Goal: Task Accomplishment & Management: Manage account settings

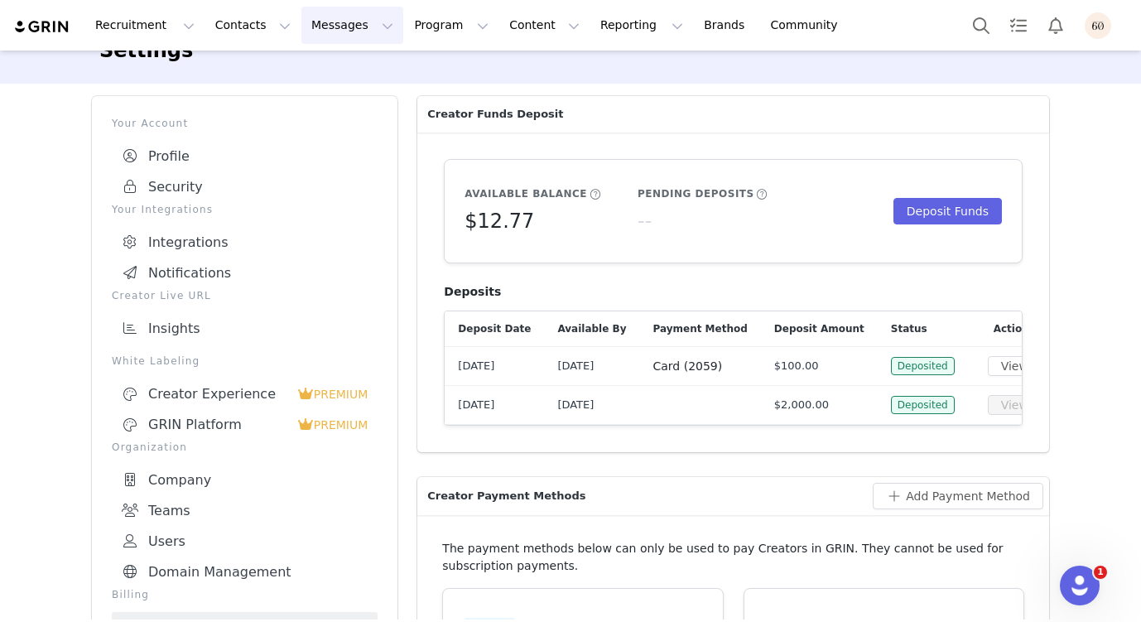
click at [338, 29] on button "Messages Messages" at bounding box center [352, 25] width 102 height 37
click at [333, 102] on div "Inbox" at bounding box center [348, 103] width 111 height 17
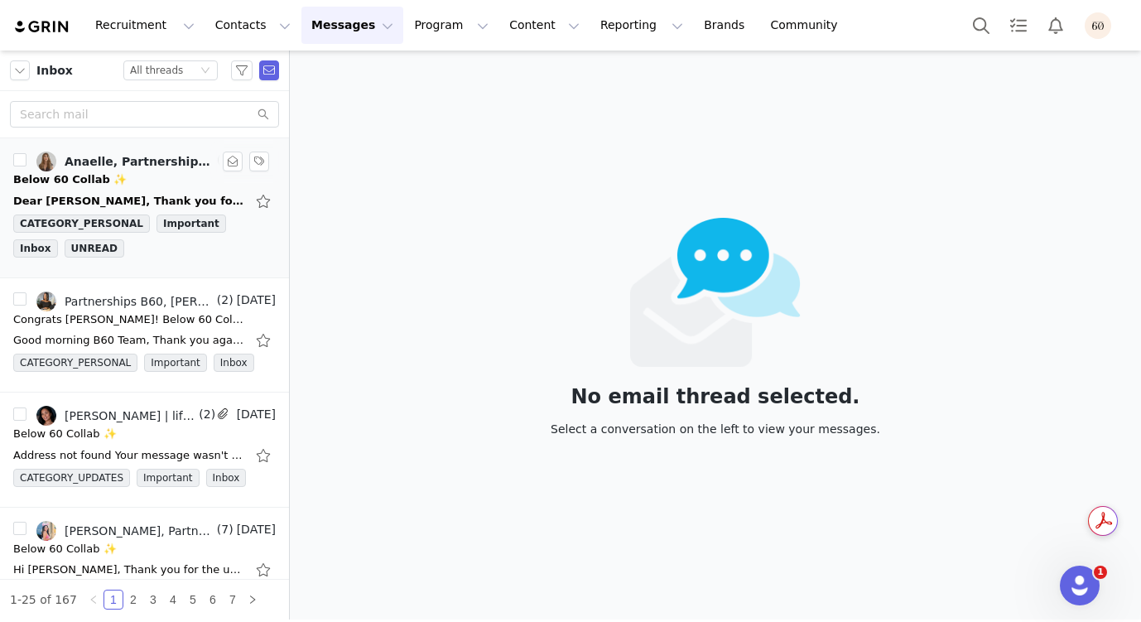
click at [152, 172] on div "Below 60 Collab ✨" at bounding box center [144, 179] width 262 height 17
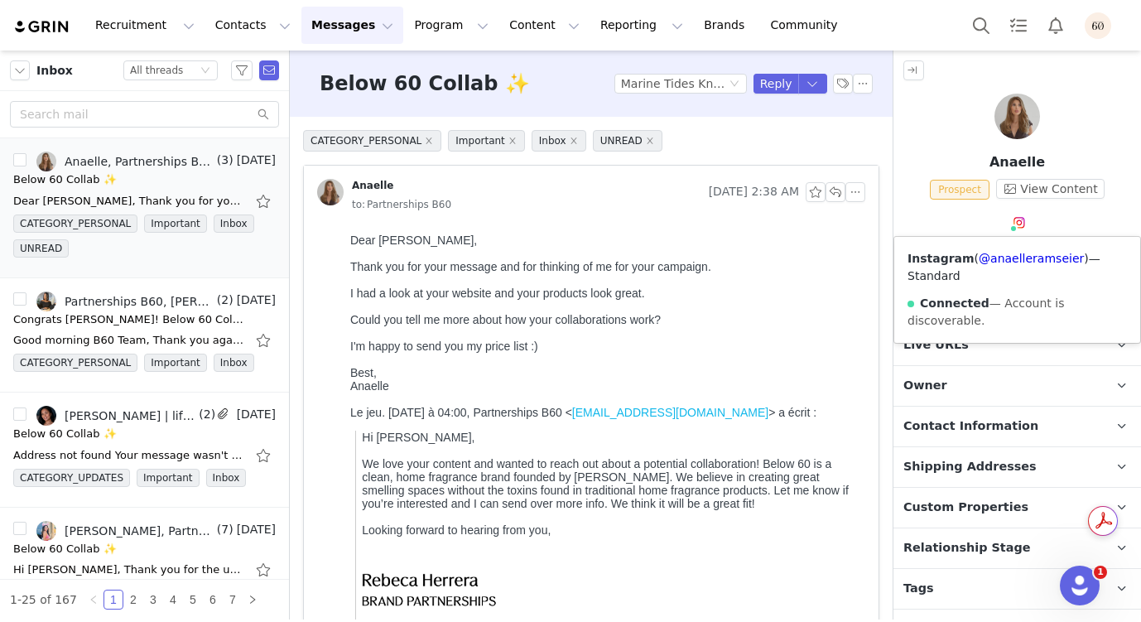
click at [1016, 228] on span at bounding box center [1013, 228] width 8 height 8
click at [1012, 258] on link "@anaelleramseier" at bounding box center [1031, 258] width 105 height 13
click at [855, 195] on button "button" at bounding box center [855, 192] width 20 height 20
click at [233, 166] on button "button" at bounding box center [233, 162] width 20 height 20
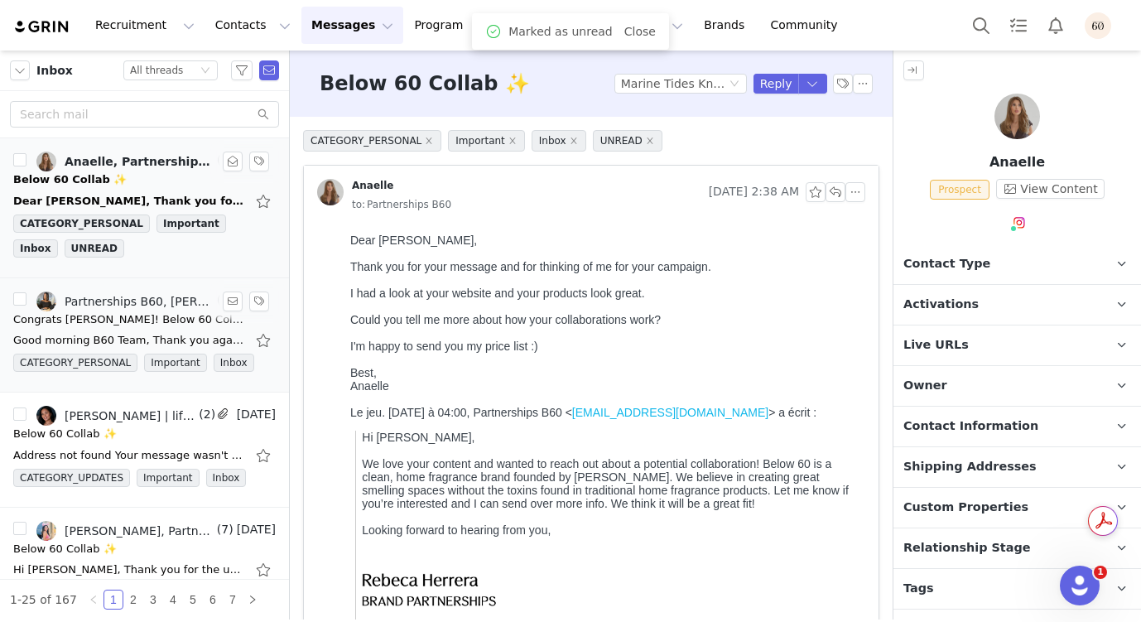
click at [161, 328] on div "Good morning B60 Team, Thank you again for the opportunity and I look forward t…" at bounding box center [144, 340] width 262 height 26
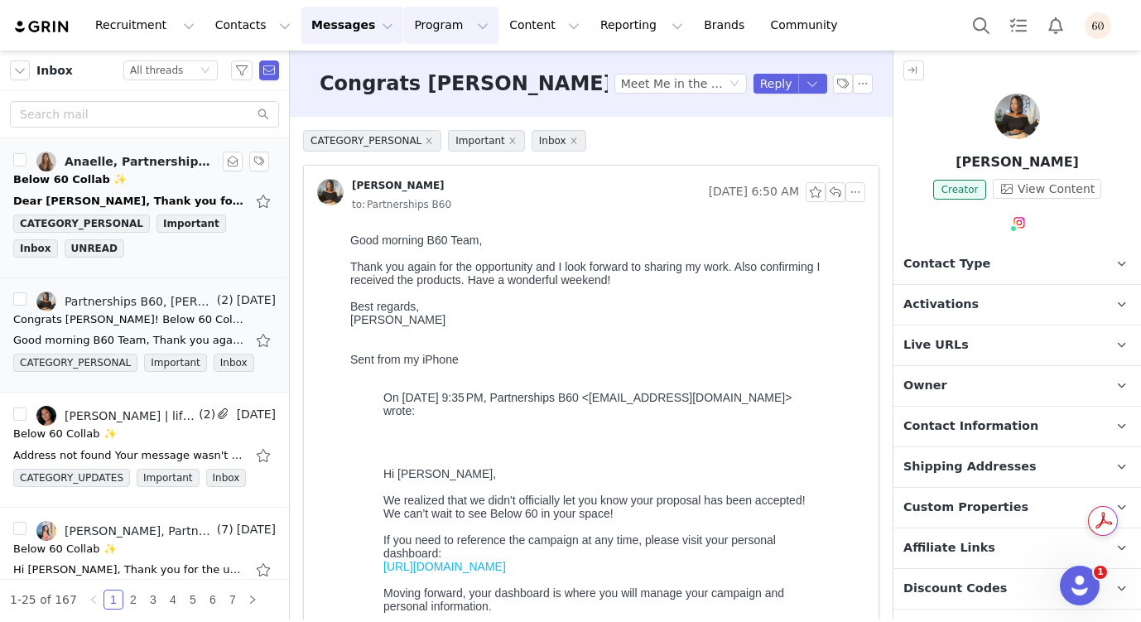
click at [407, 28] on button "Program Program" at bounding box center [451, 25] width 94 height 37
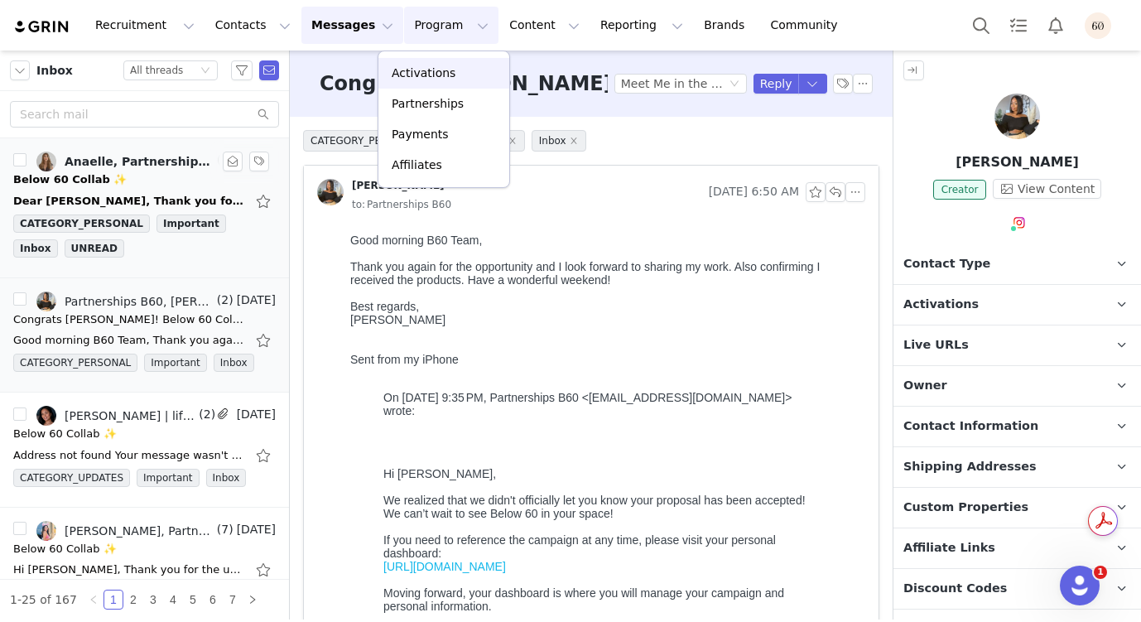
click at [427, 78] on p "Activations" at bounding box center [424, 73] width 64 height 17
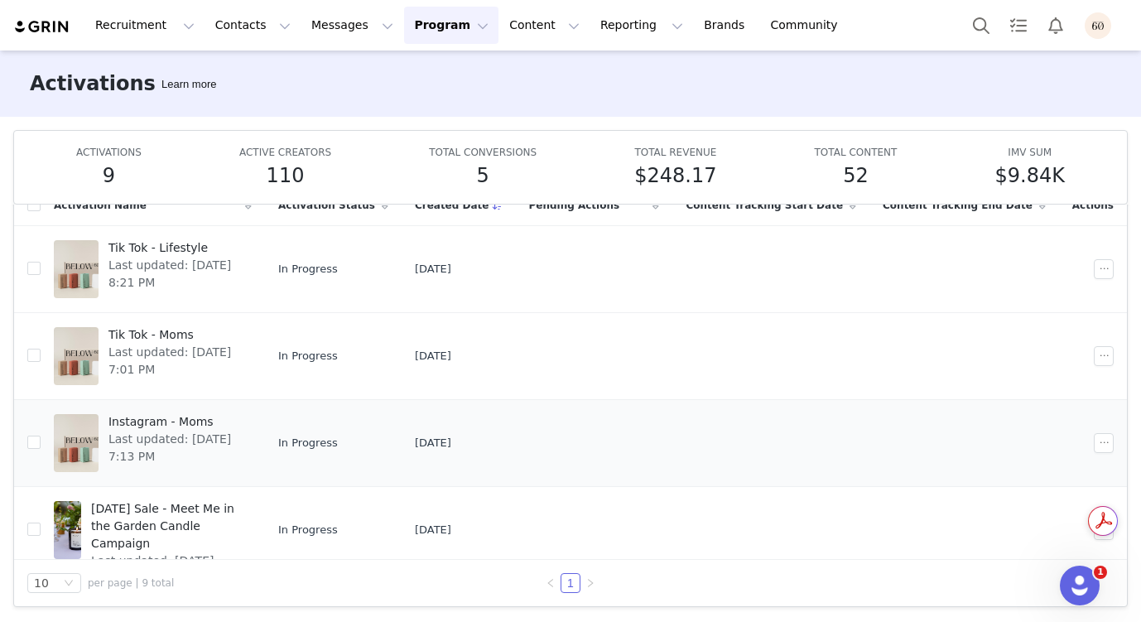
scroll to position [2, 0]
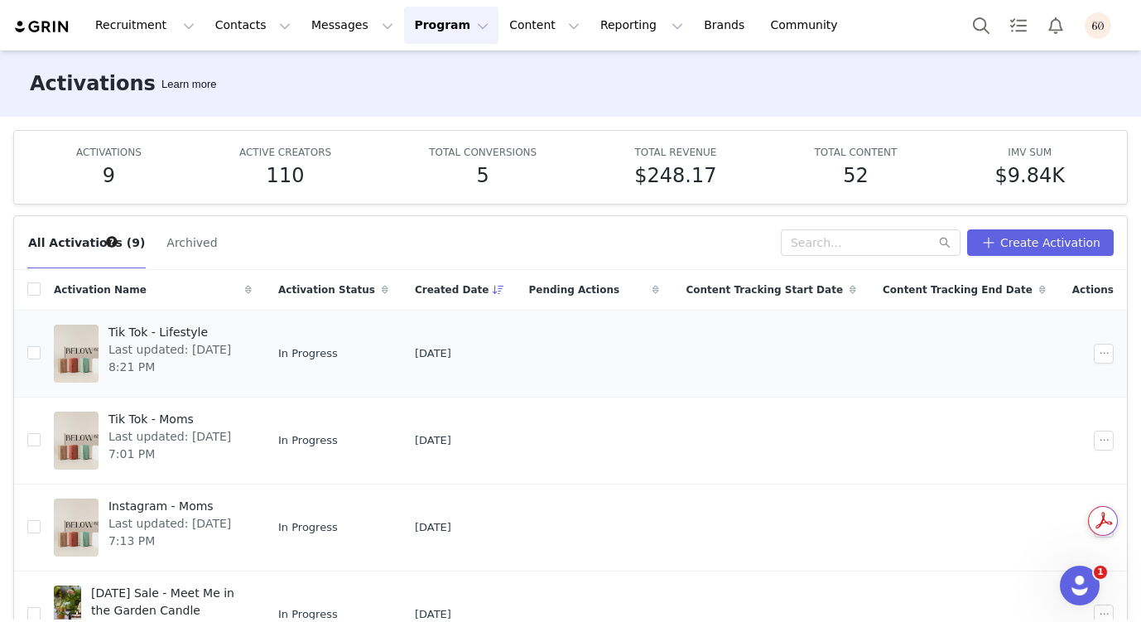
click at [180, 335] on span "Tik Tok - Lifestyle" at bounding box center [174, 332] width 133 height 17
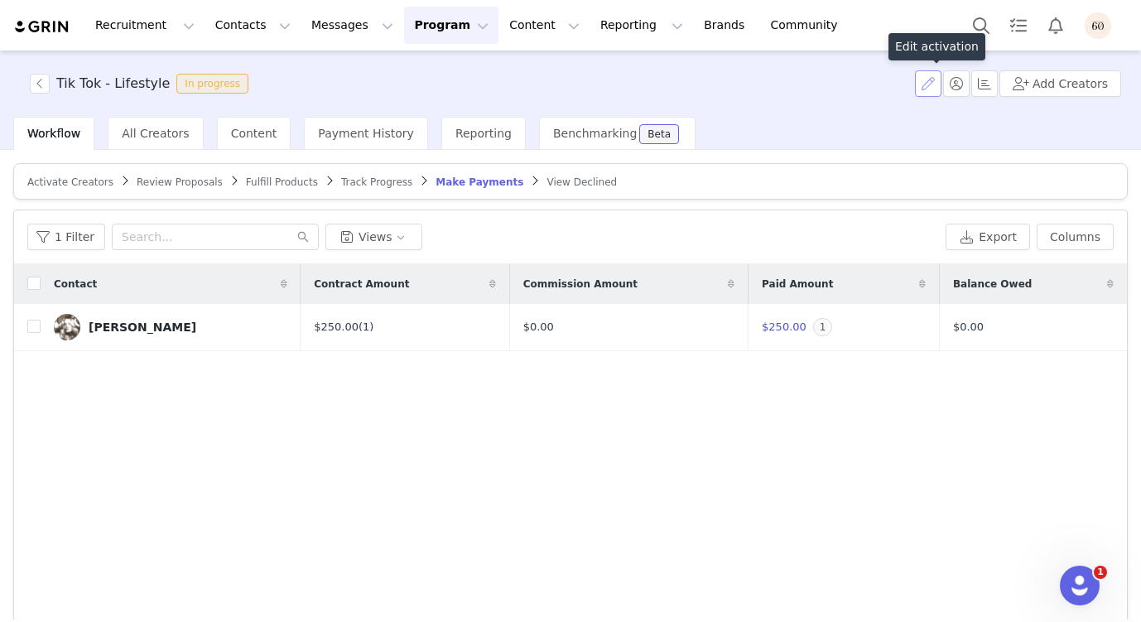
click at [935, 80] on button "button" at bounding box center [928, 83] width 26 height 26
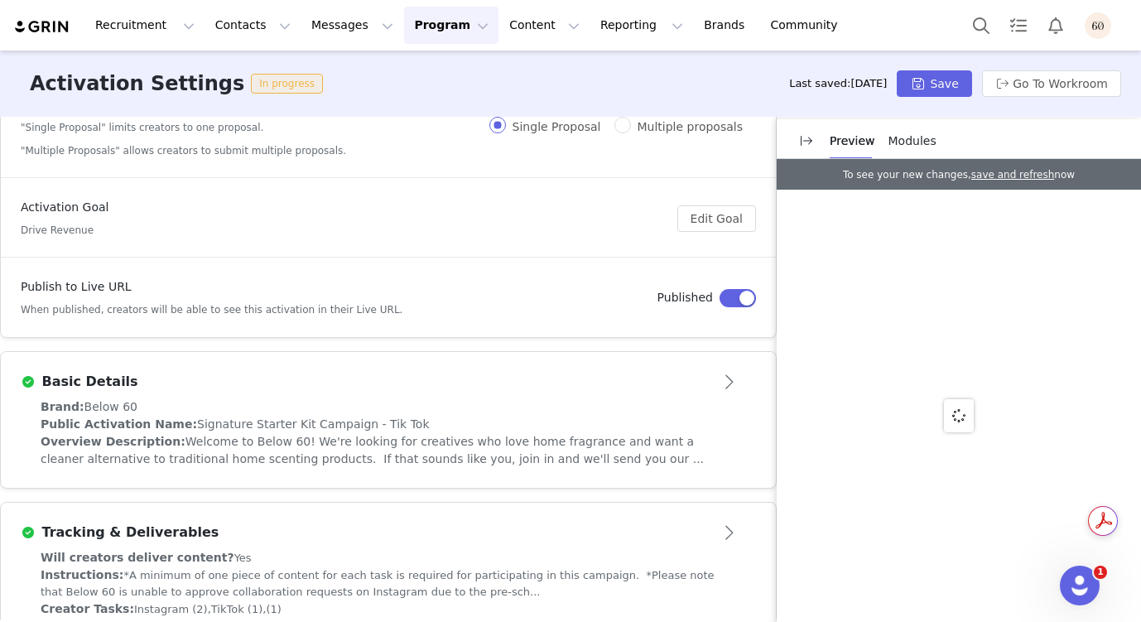
scroll to position [181, 0]
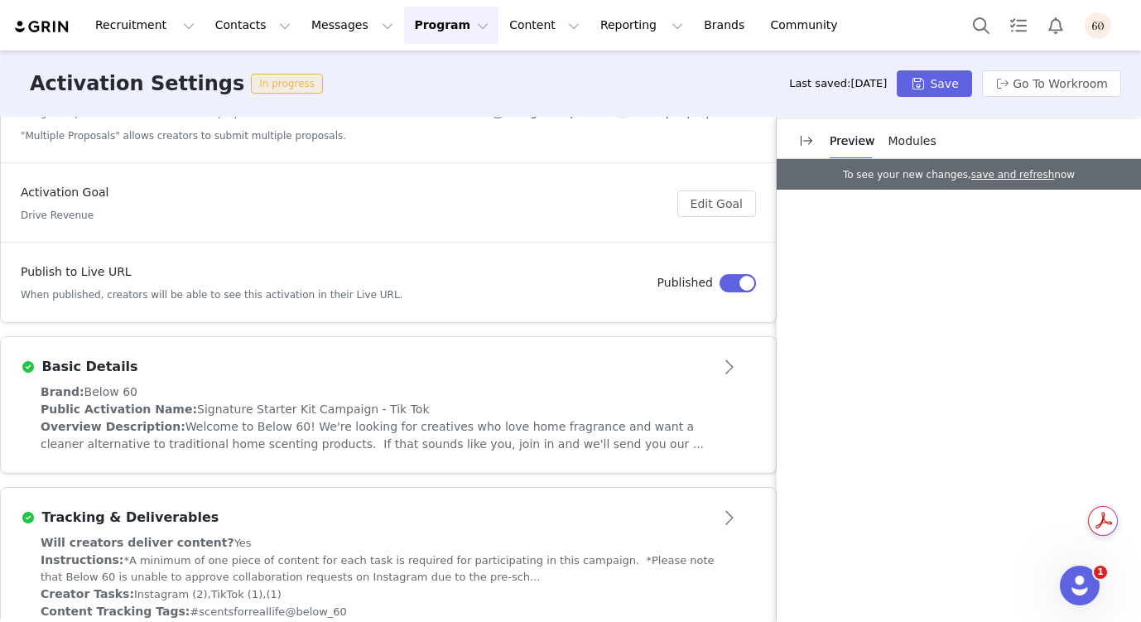
click at [700, 391] on div "Brand: Below 60" at bounding box center [389, 391] width 696 height 17
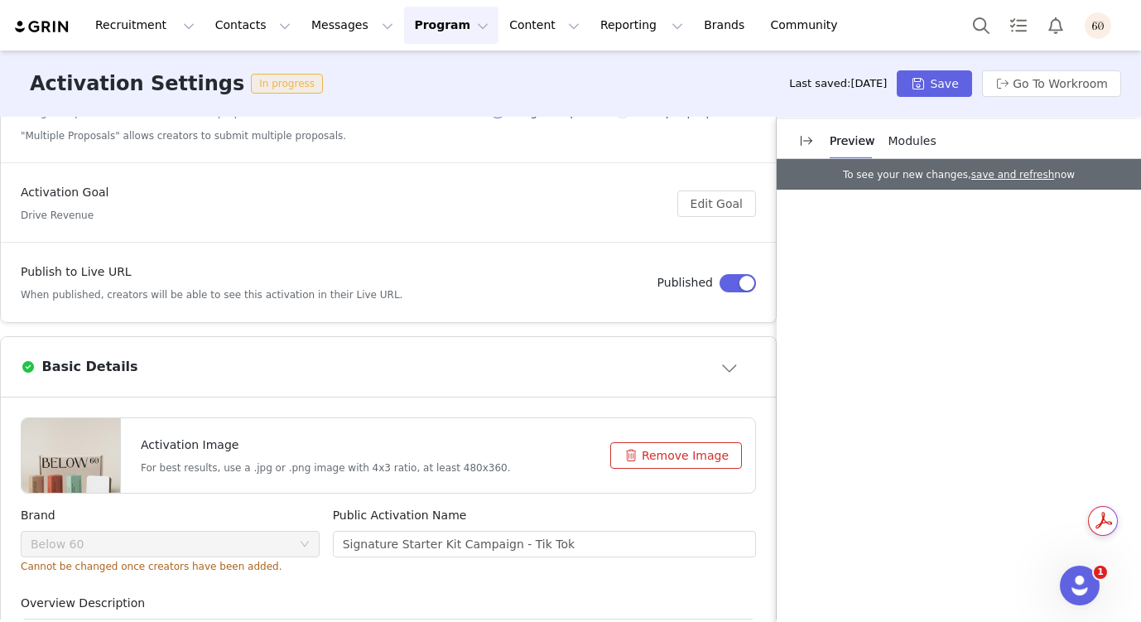
scroll to position [0, 0]
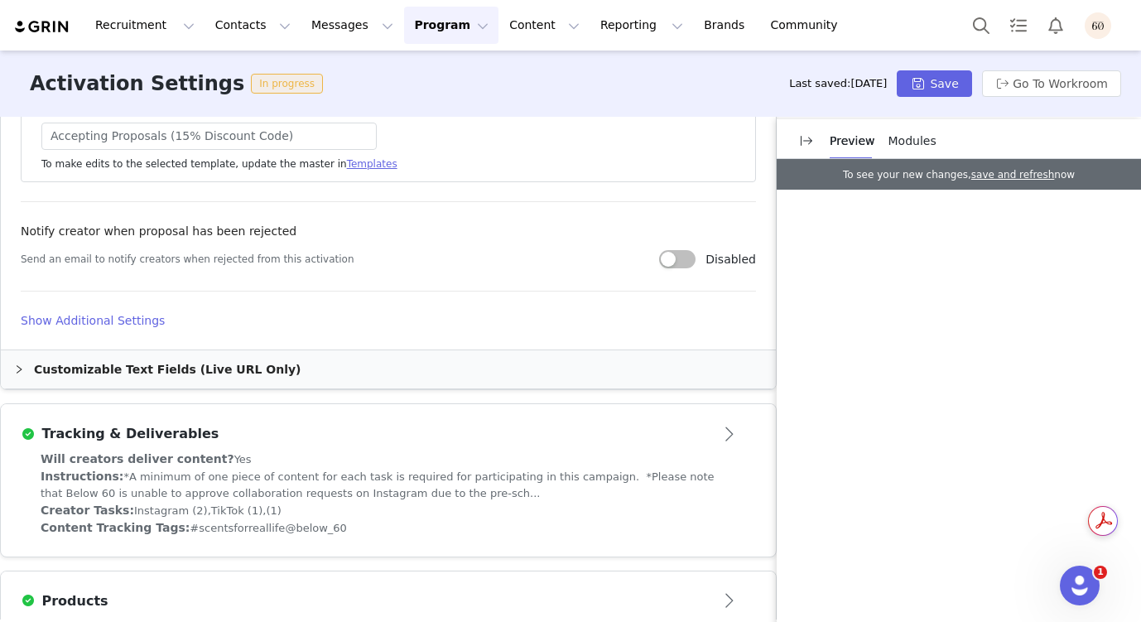
click at [358, 447] on article "Tracking & Deliverables" at bounding box center [388, 427] width 775 height 46
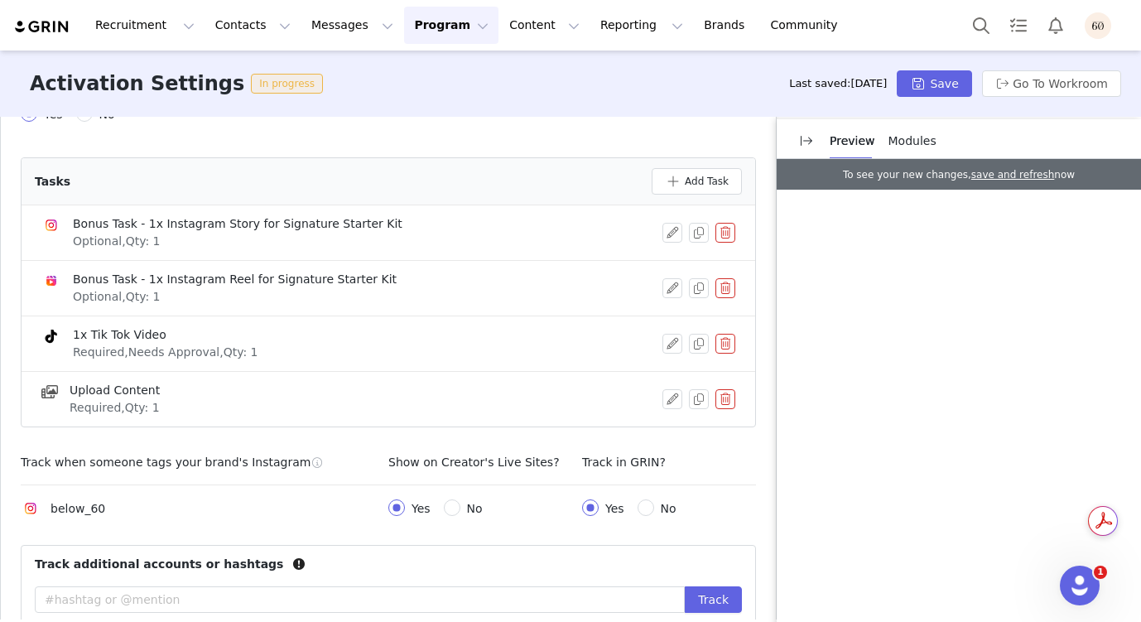
scroll to position [681, 0]
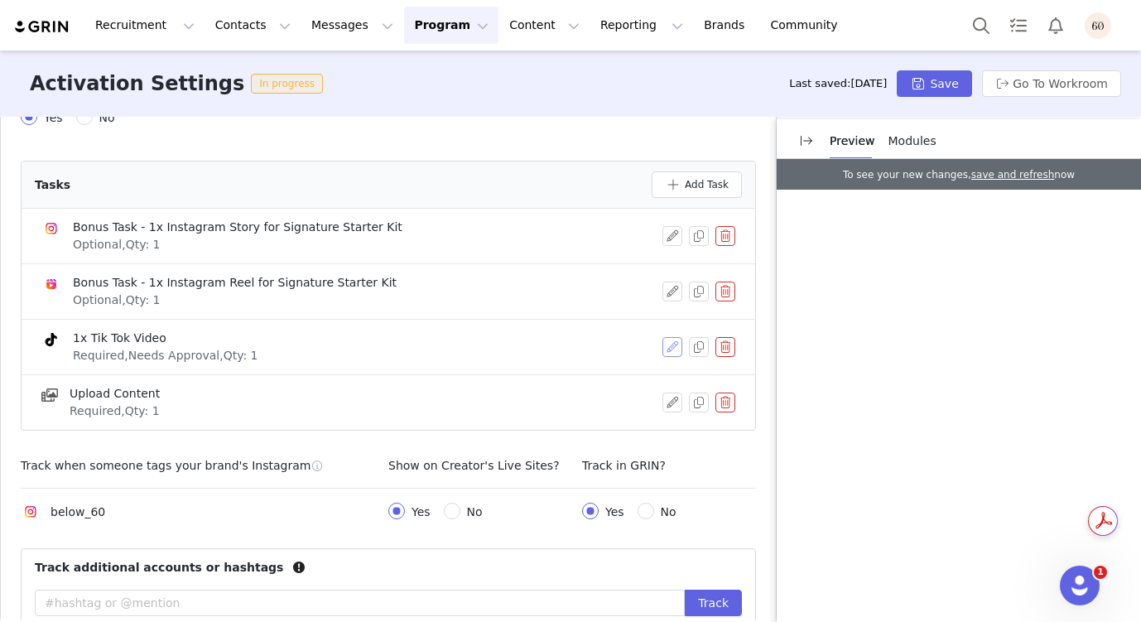
click at [670, 350] on button "button" at bounding box center [672, 347] width 20 height 20
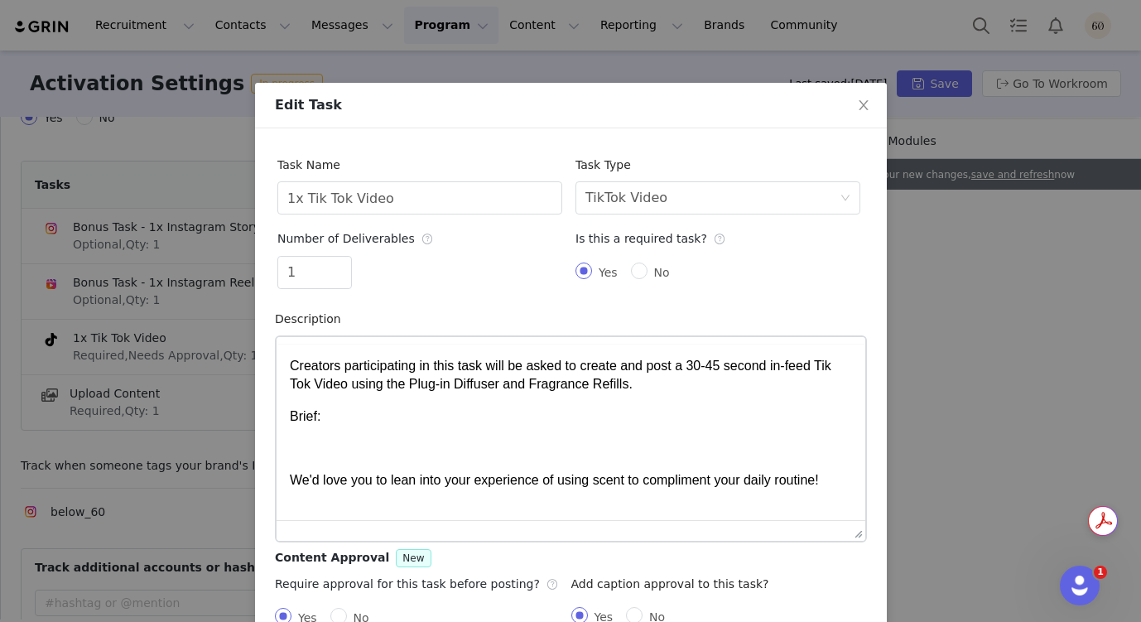
scroll to position [0, 0]
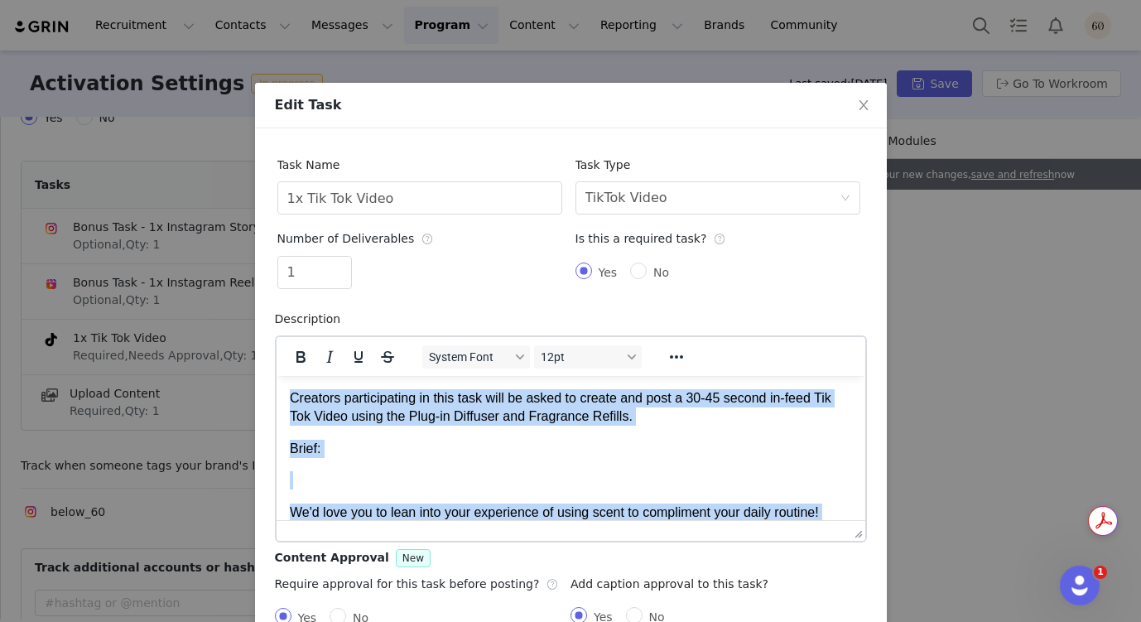
copy body "Loremips dolorsitametc ad elit sedd eius te incid ut labore etd magn a 96-36 en…"
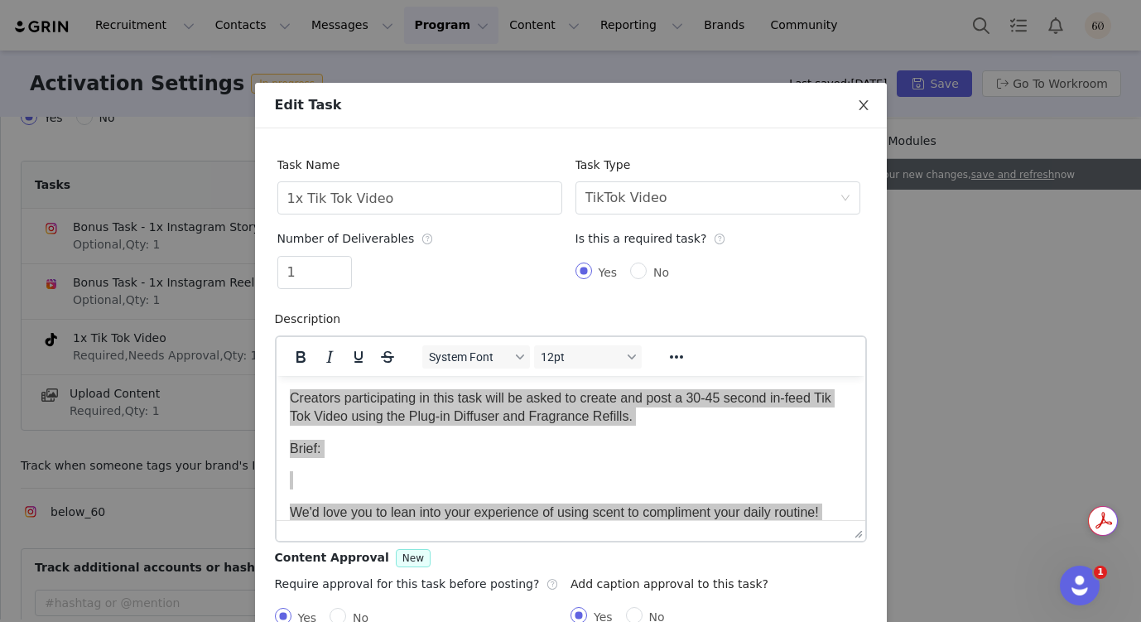
click at [868, 104] on icon "icon: close" at bounding box center [863, 105] width 13 height 13
